Goal: Check status

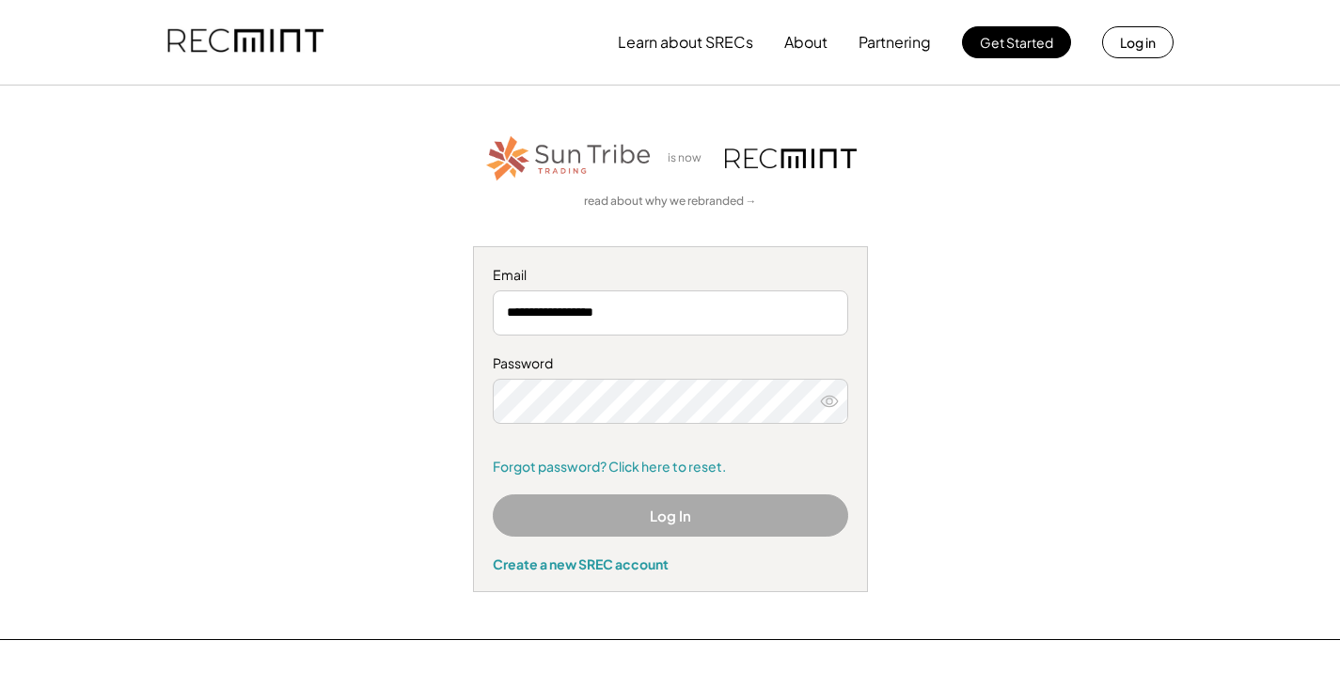
click at [645, 515] on button "Log In" at bounding box center [670, 515] width 355 height 42
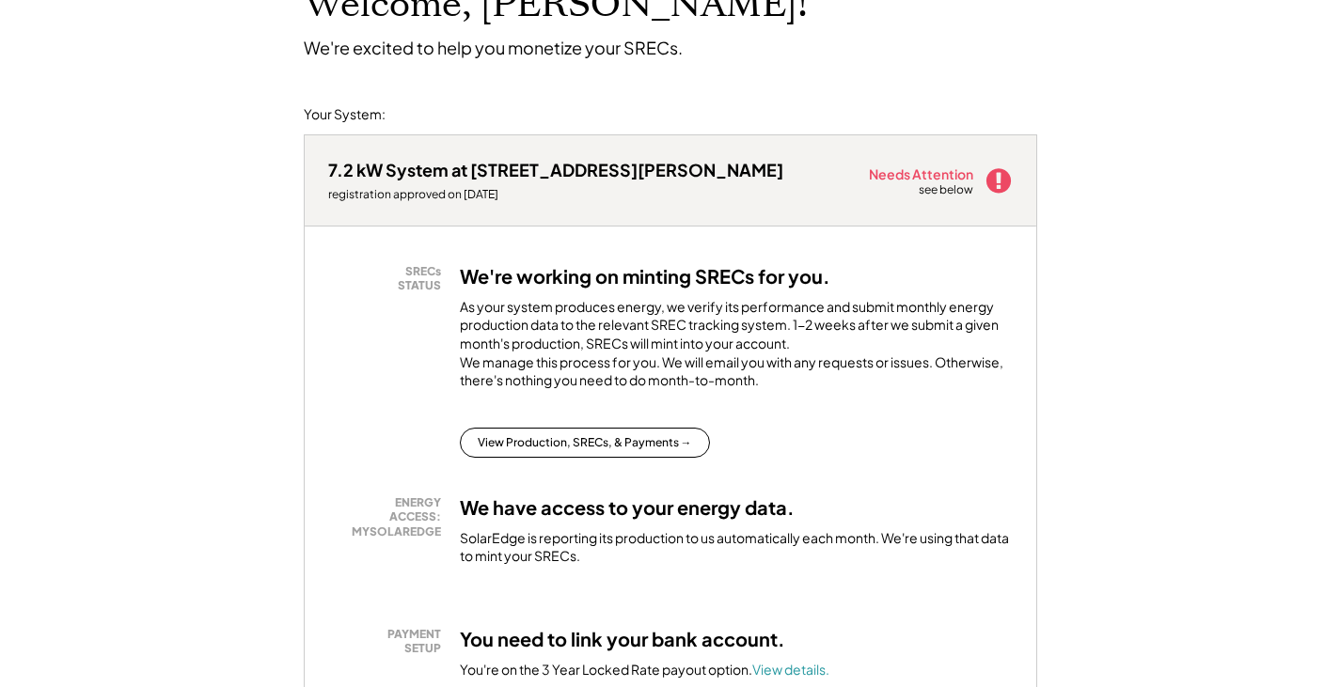
scroll to position [188, 0]
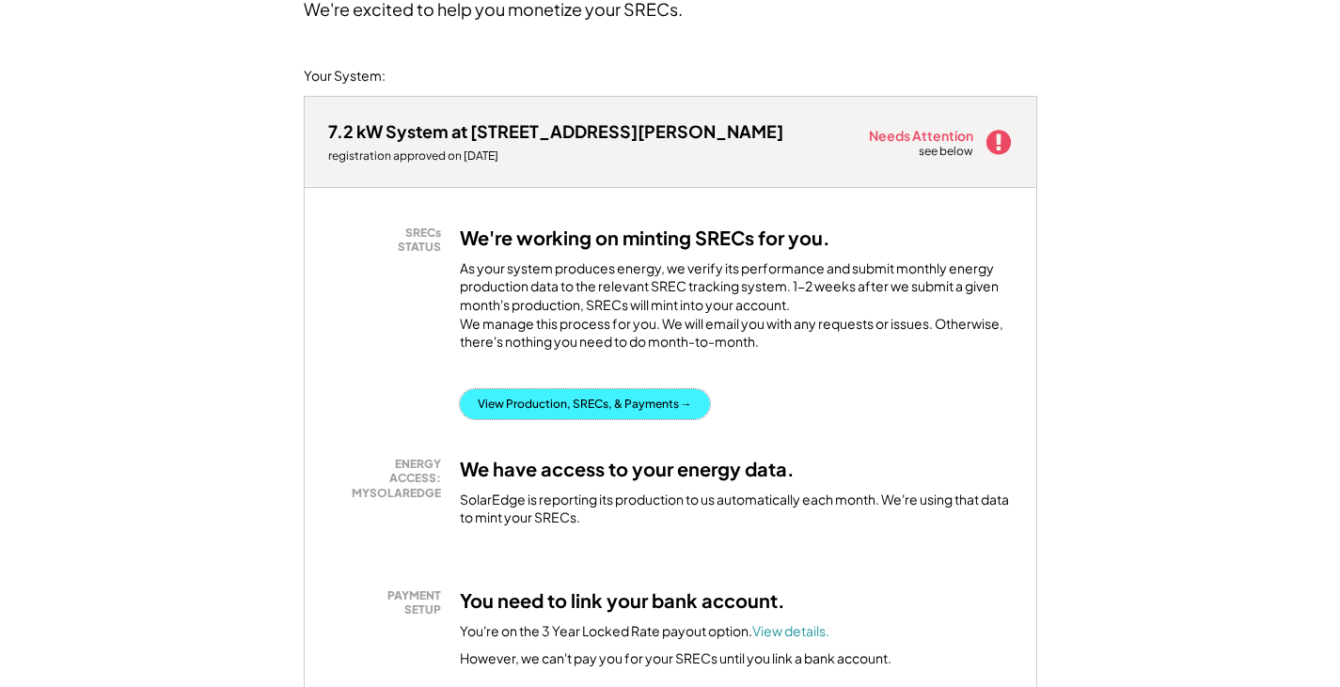
click at [616, 415] on button "View Production, SRECs, & Payments →" at bounding box center [585, 404] width 250 height 30
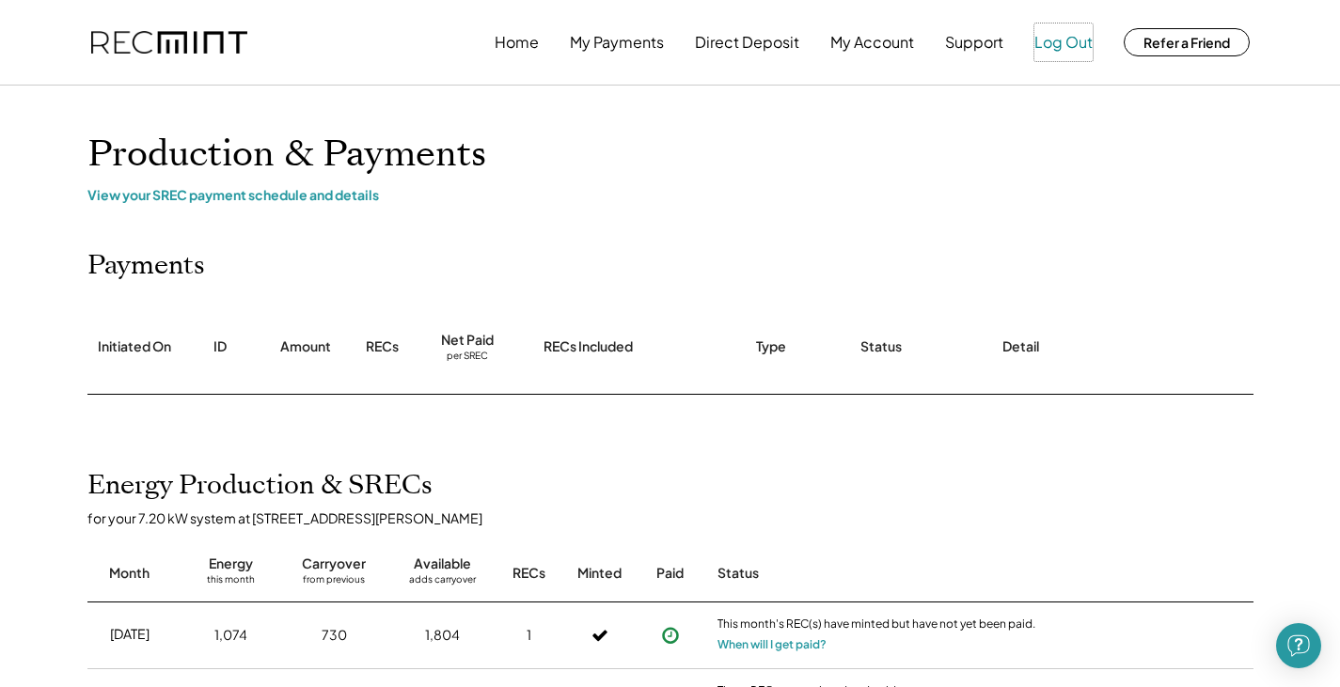
click at [1055, 51] on button "Log Out" at bounding box center [1063, 43] width 58 height 38
